Goal: Navigation & Orientation: Find specific page/section

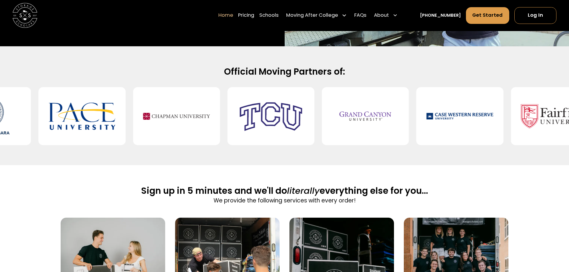
scroll to position [239, 0]
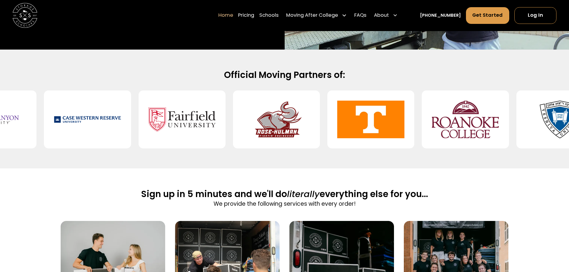
click at [303, 73] on h2 "Official Moving Partners of:" at bounding box center [285, 74] width 398 height 11
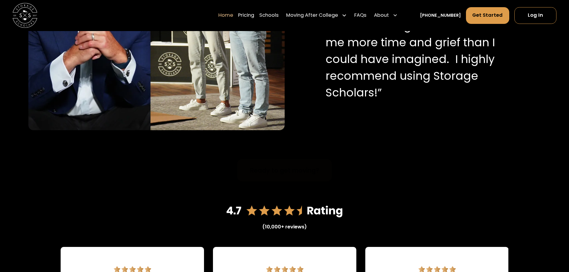
scroll to position [777, 0]
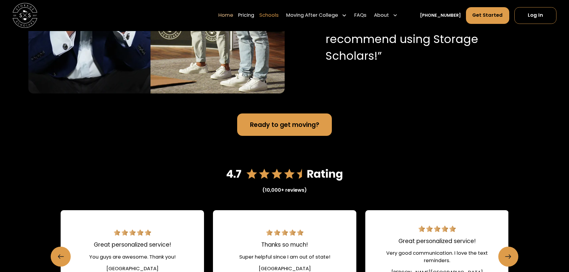
click at [279, 13] on link "Schools" at bounding box center [268, 15] width 19 height 17
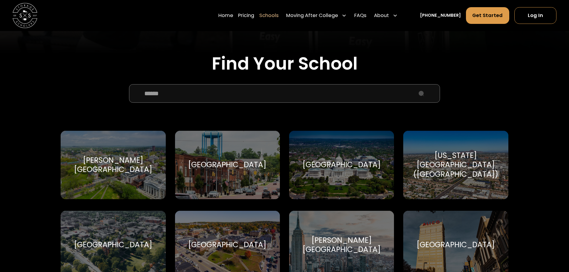
scroll to position [209, 0]
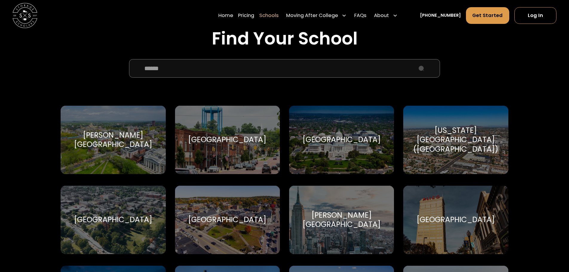
click at [208, 73] on input "School Select Form" at bounding box center [284, 68] width 311 height 19
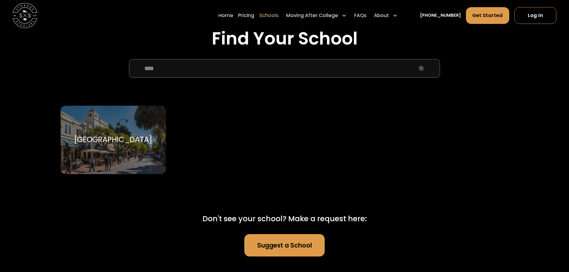
type input "****"
click at [137, 133] on div "[GEOGRAPHIC_DATA] [GEOGRAPHIC_DATA]" at bounding box center [113, 140] width 105 height 68
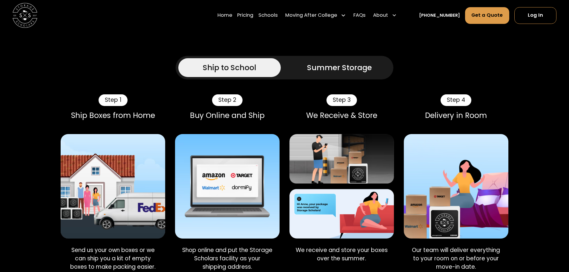
scroll to position [329, 0]
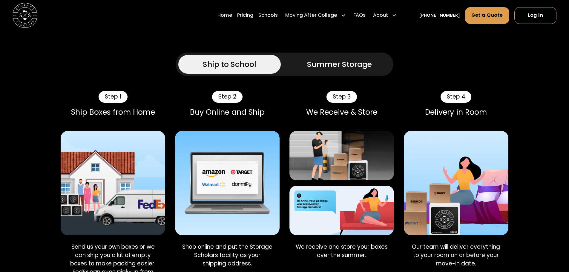
click at [316, 59] on div "Summer Storage" at bounding box center [339, 64] width 65 height 11
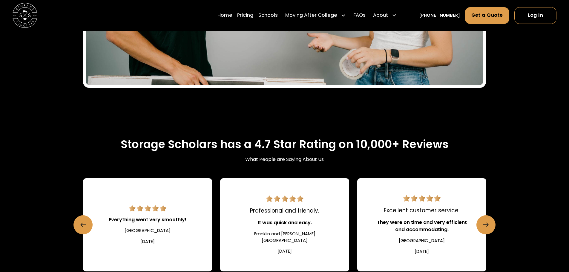
scroll to position [897, 0]
